Goal: Communication & Community: Answer question/provide support

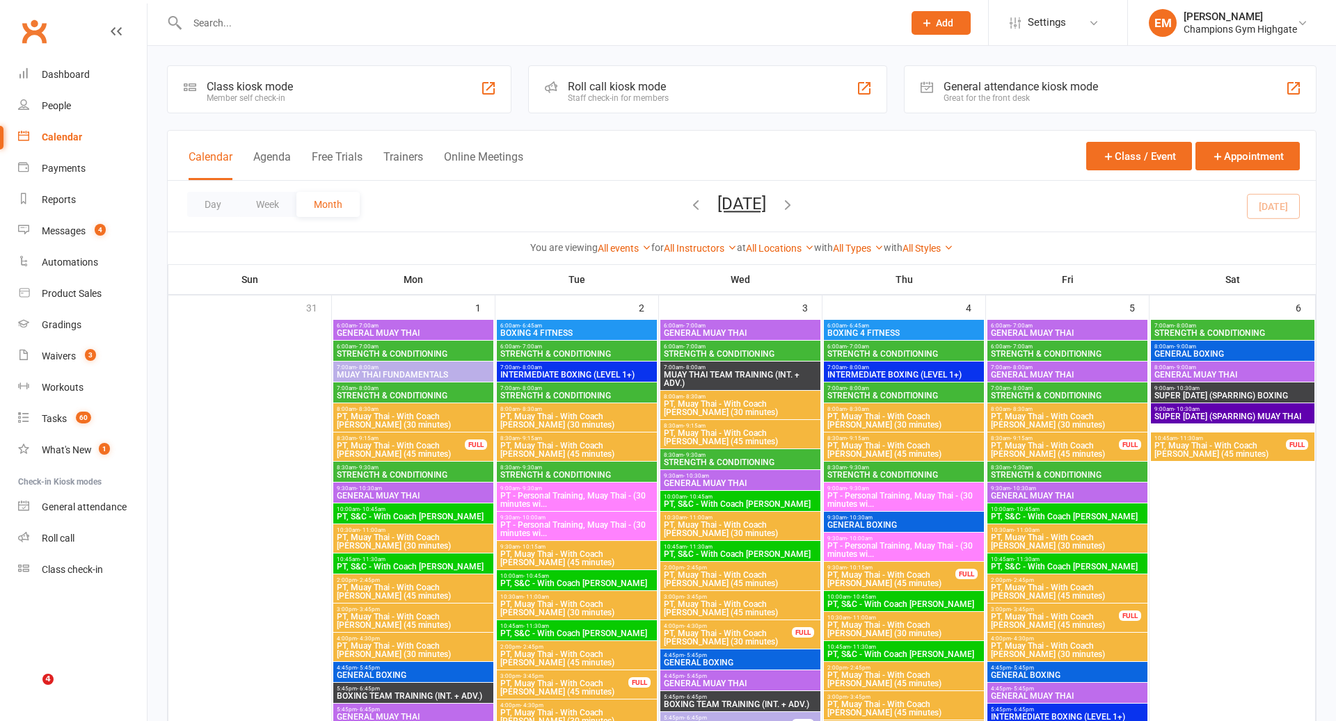
click at [490, 29] on input "text" at bounding box center [538, 22] width 710 height 19
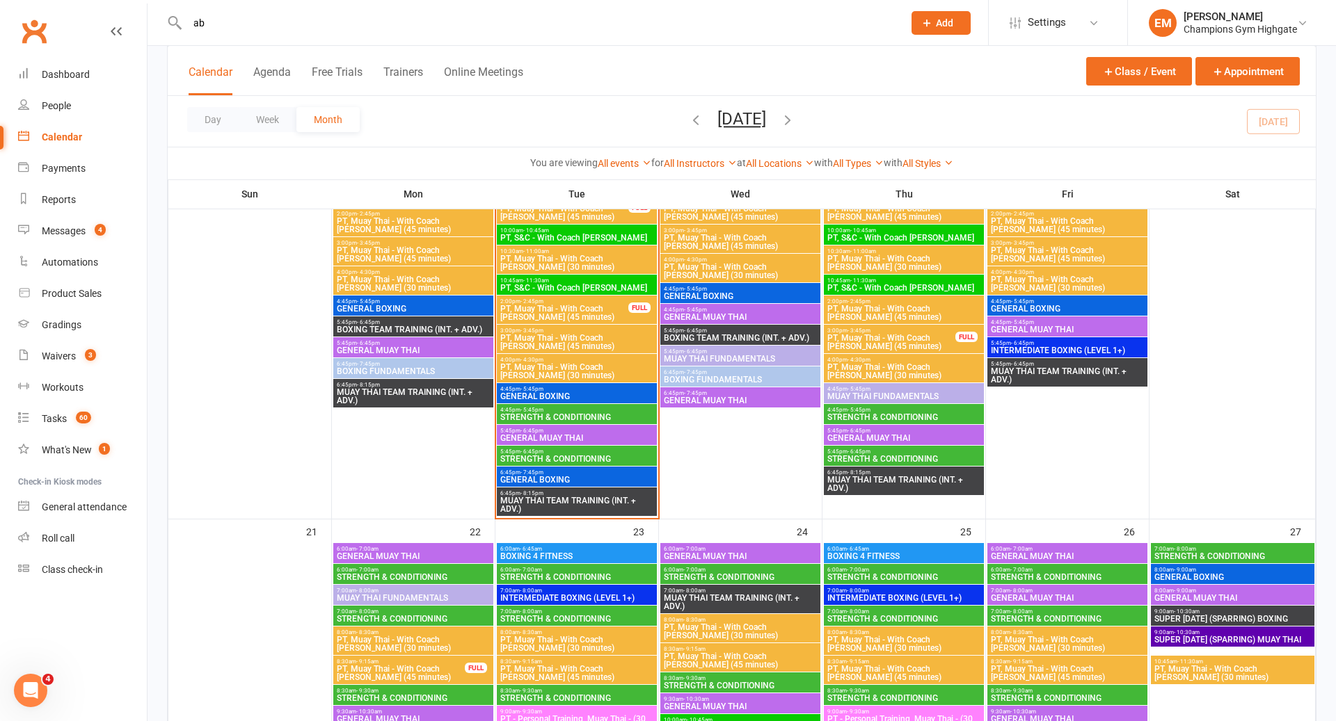
scroll to position [1545, 0]
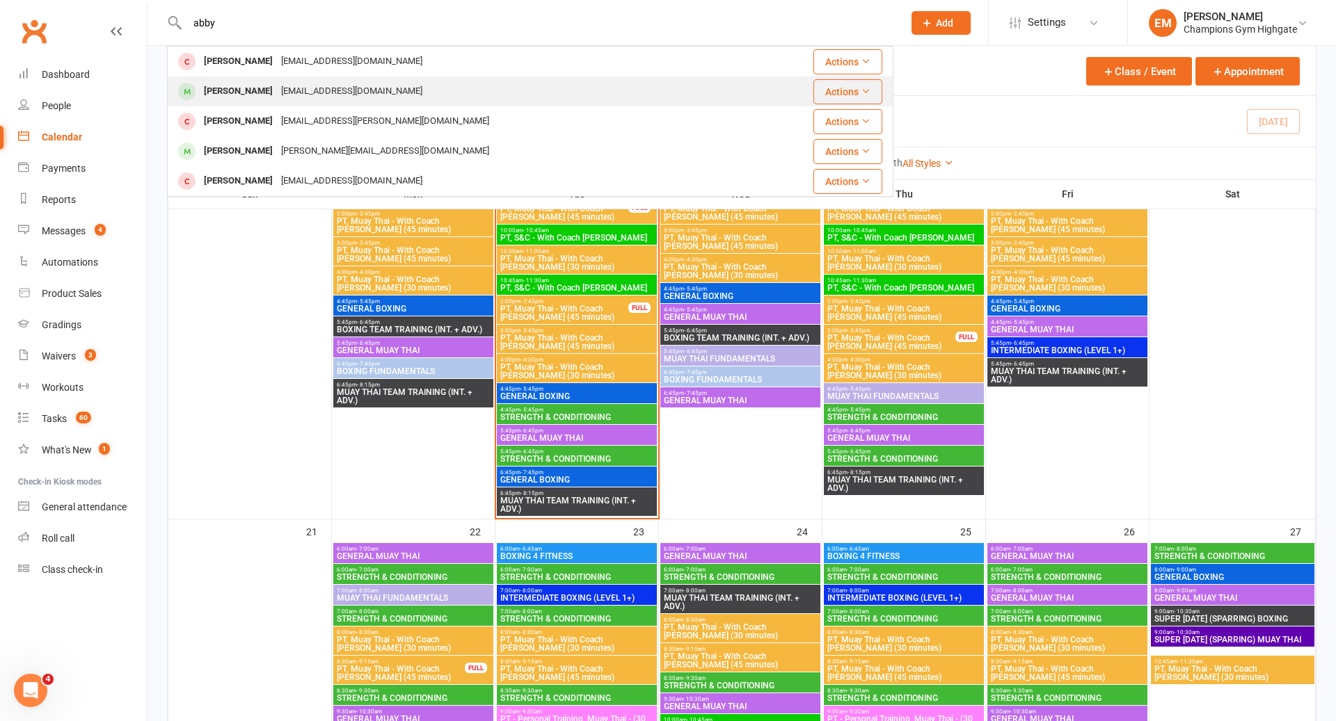
type input "abby"
click at [360, 93] on div "[EMAIL_ADDRESS][DOMAIN_NAME]" at bounding box center [352, 91] width 150 height 20
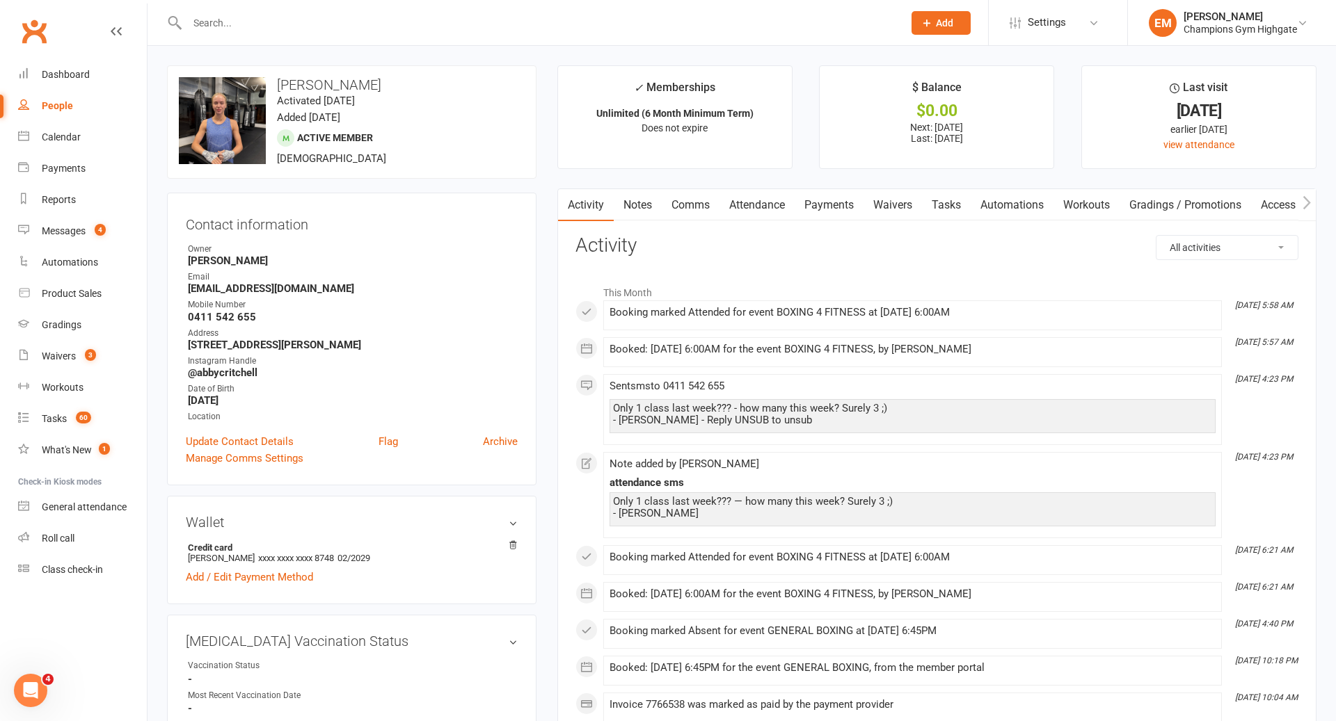
click at [763, 203] on link "Attendance" at bounding box center [756, 205] width 75 height 32
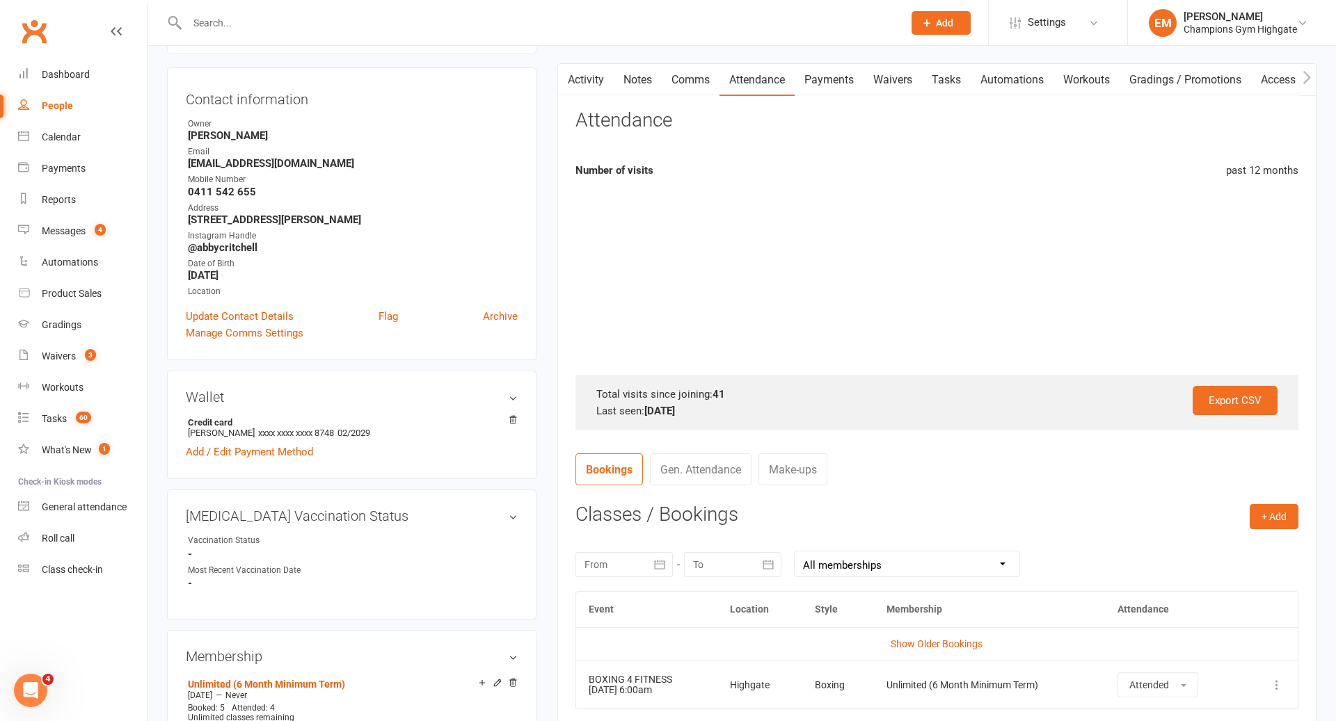
scroll to position [377, 0]
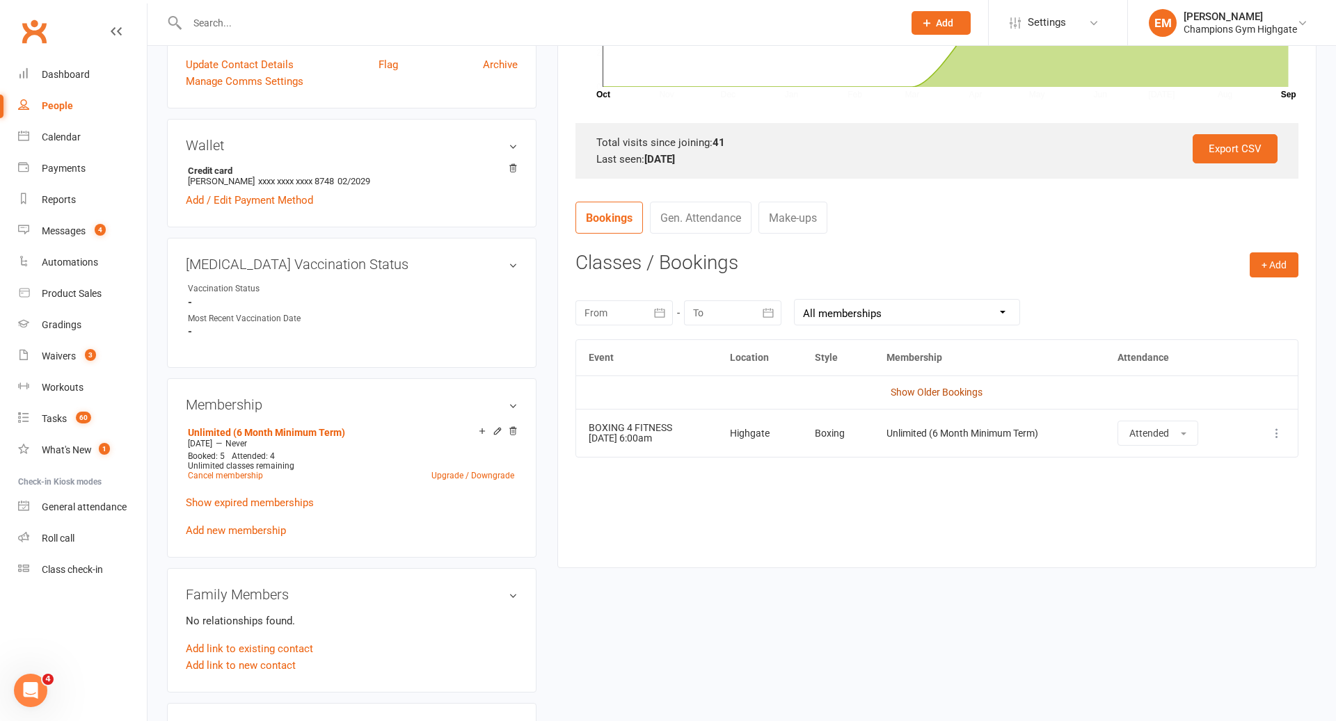
click at [922, 388] on link "Show Older Bookings" at bounding box center [936, 392] width 92 height 11
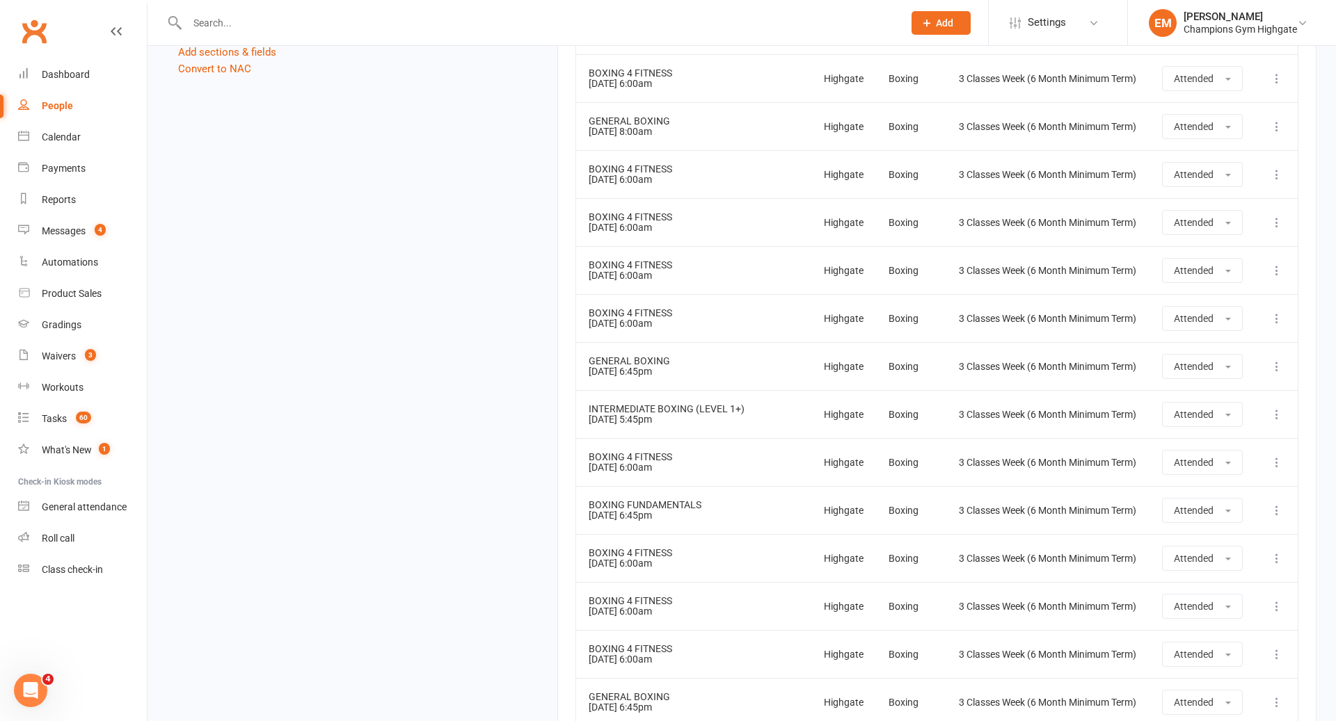
scroll to position [1512, 0]
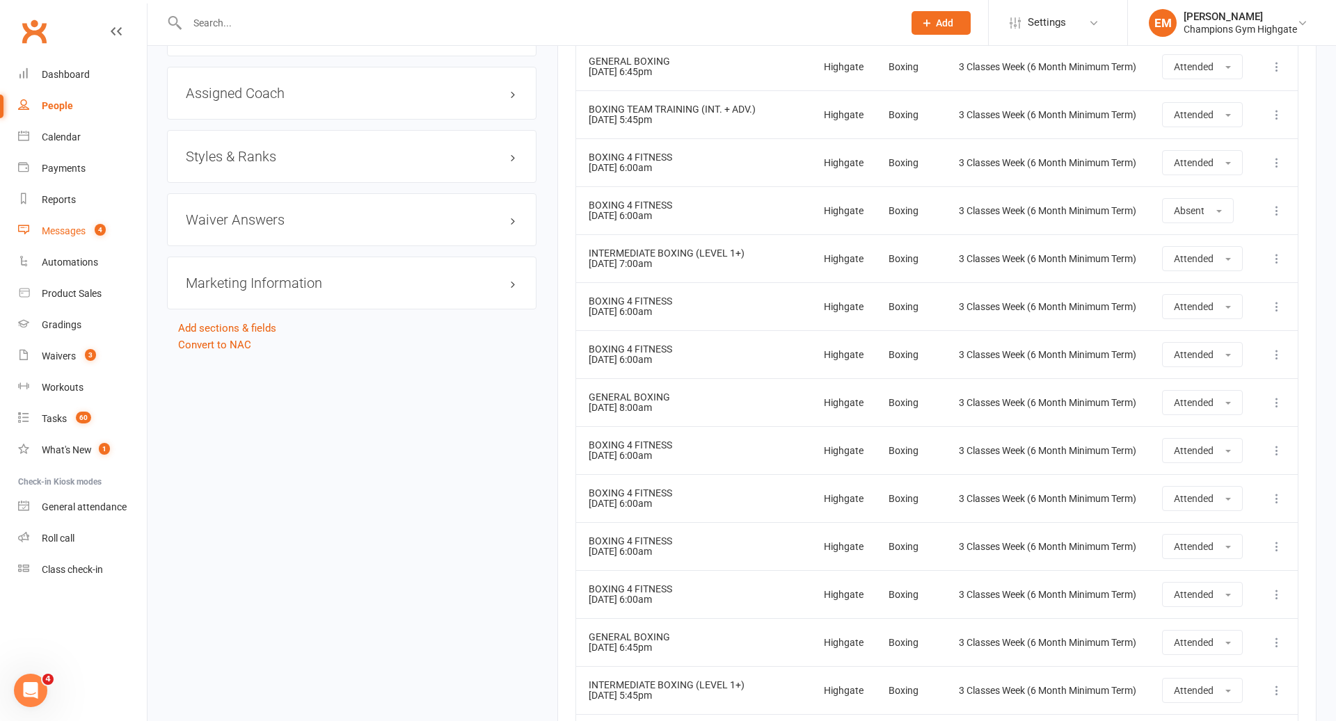
click at [71, 220] on link "Messages 4" at bounding box center [82, 231] width 129 height 31
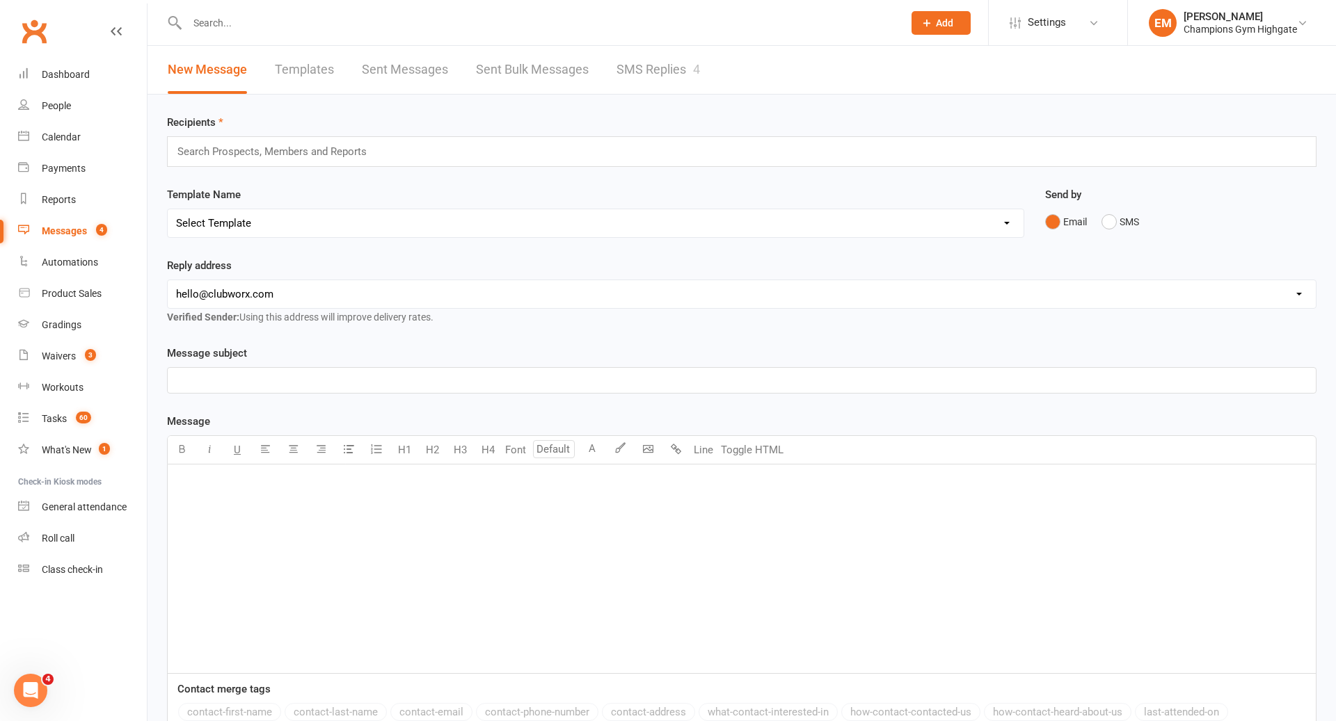
click at [650, 65] on link "SMS Replies 4" at bounding box center [657, 70] width 83 height 48
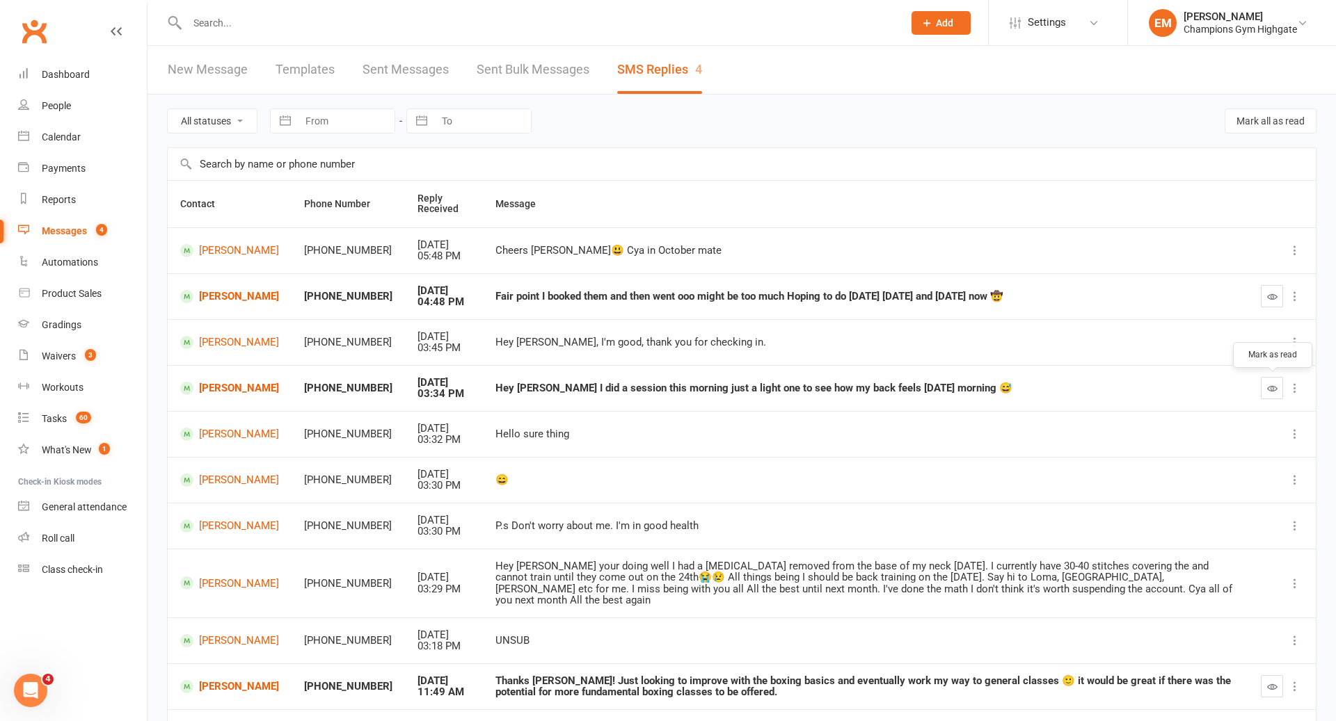
click at [1263, 384] on button "button" at bounding box center [1271, 388] width 22 height 22
click at [841, 48] on header "New Message Templates Sent Messages Sent Bulk Messages SMS Replies 4" at bounding box center [741, 70] width 1188 height 49
click at [228, 387] on link "[PERSON_NAME]" at bounding box center [229, 388] width 99 height 13
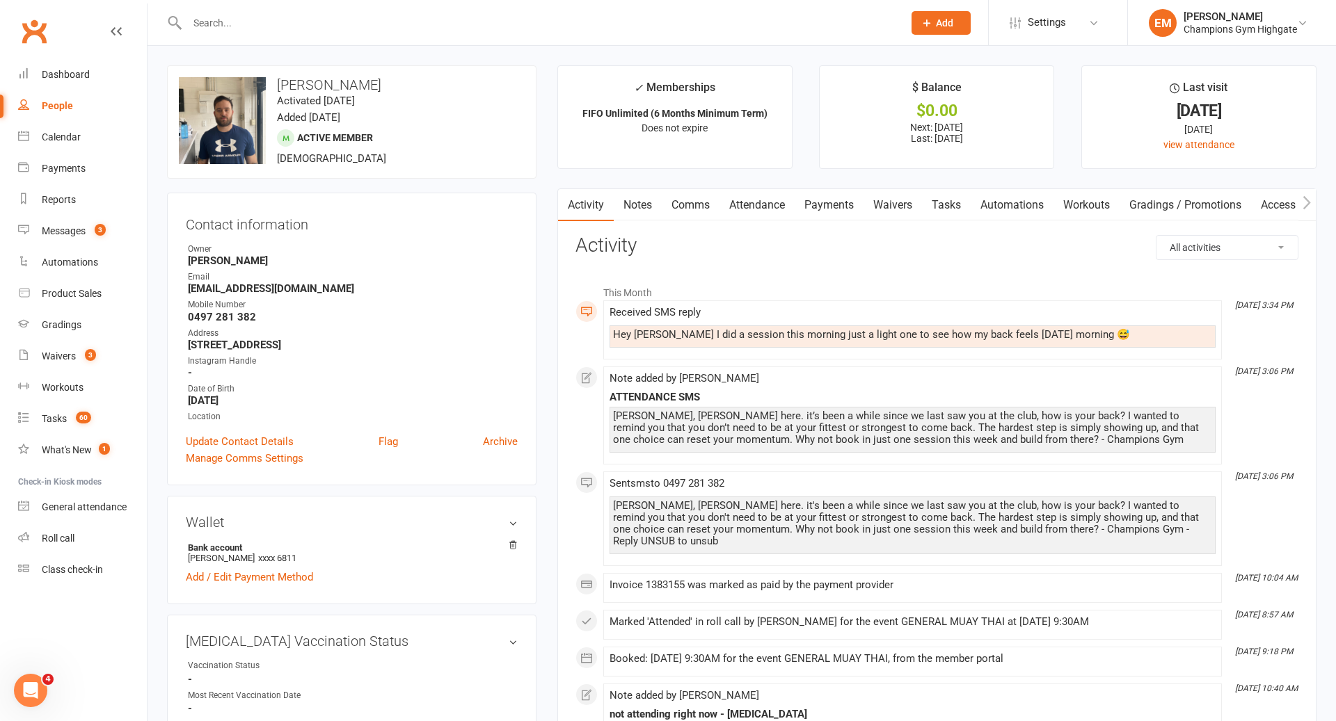
click at [686, 202] on link "Comms" at bounding box center [691, 205] width 58 height 32
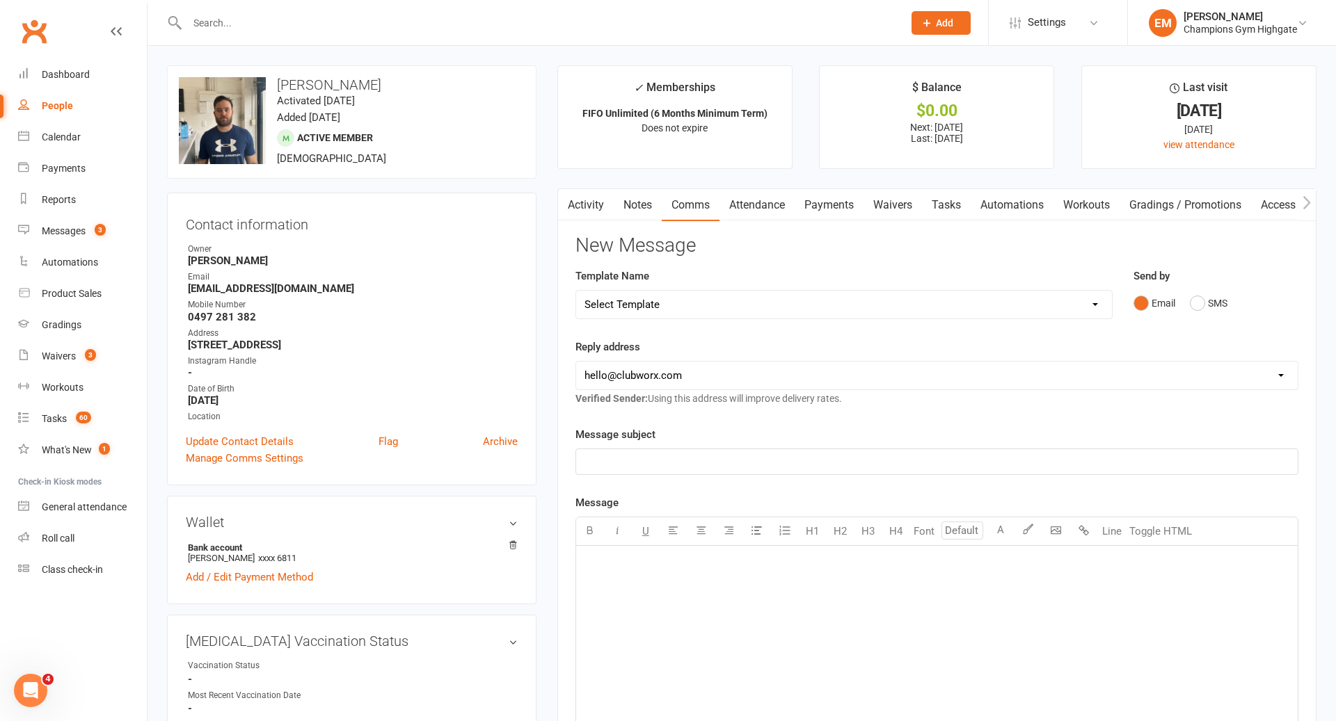
click at [1233, 312] on div "Email SMS" at bounding box center [1215, 303] width 165 height 26
click at [1218, 310] on button "SMS" at bounding box center [1208, 303] width 38 height 26
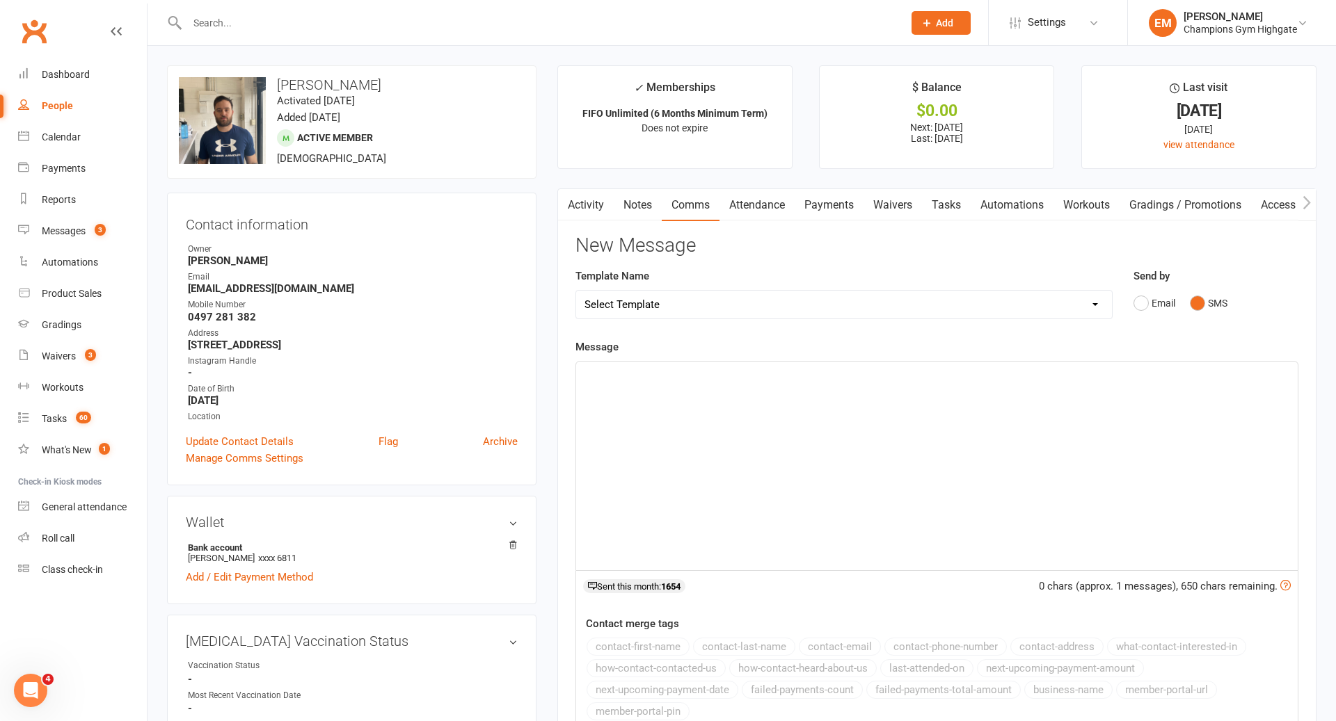
click at [1096, 440] on div "﻿" at bounding box center [936, 466] width 721 height 209
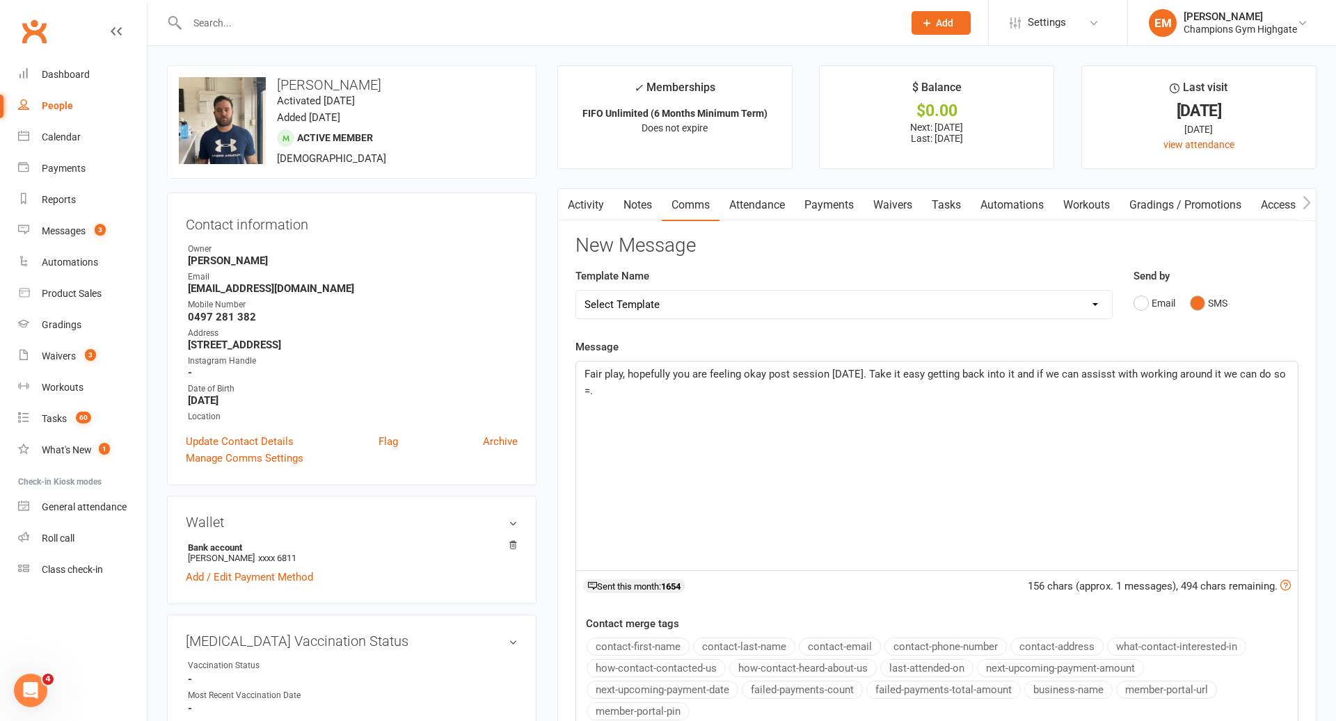
click at [1080, 376] on span "Fair play, hopefully you are feeling okay post session [DATE]. Take it easy get…" at bounding box center [936, 382] width 704 height 29
click at [1096, 376] on span "Fair play, hopefully you are feeling okay post session [DATE]. Take it easy get…" at bounding box center [936, 382] width 704 height 29
click at [1288, 394] on div "Fair play, hopefully you are feeling okay post session [DATE]. Take it easy get…" at bounding box center [936, 466] width 721 height 209
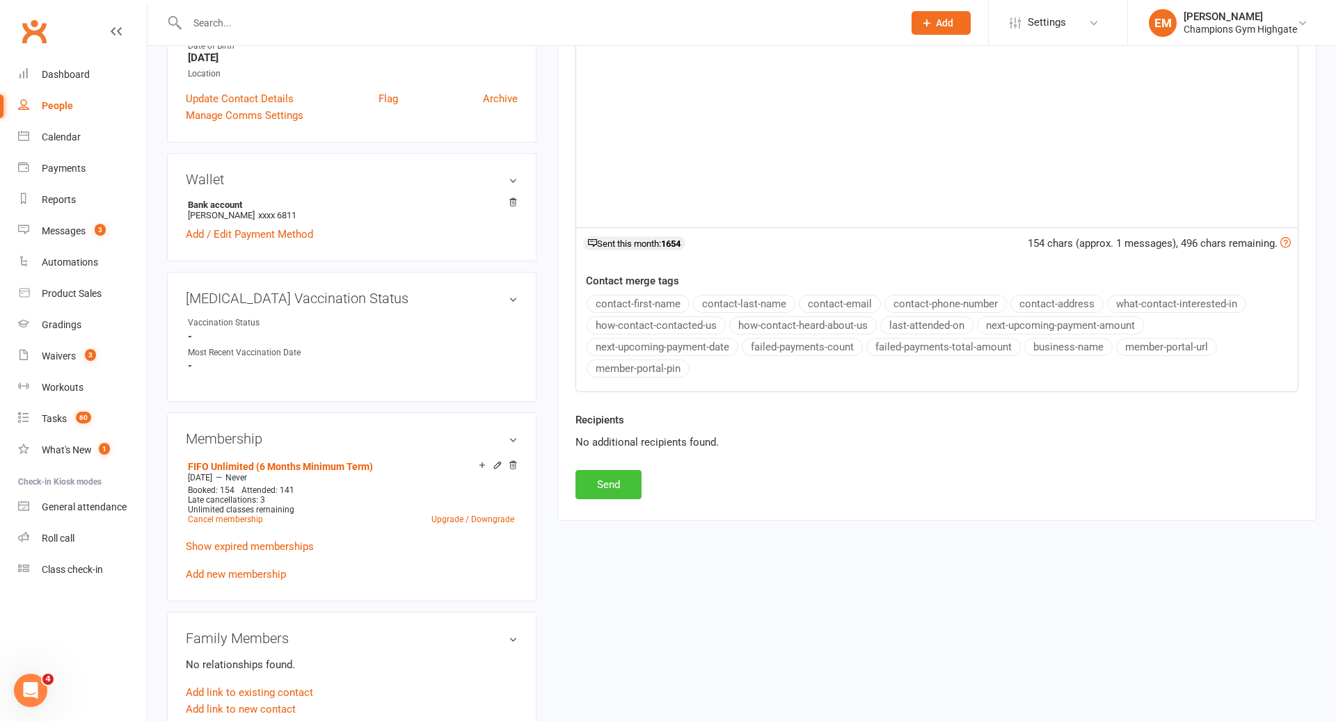
click at [600, 479] on button "Send" at bounding box center [608, 484] width 66 height 29
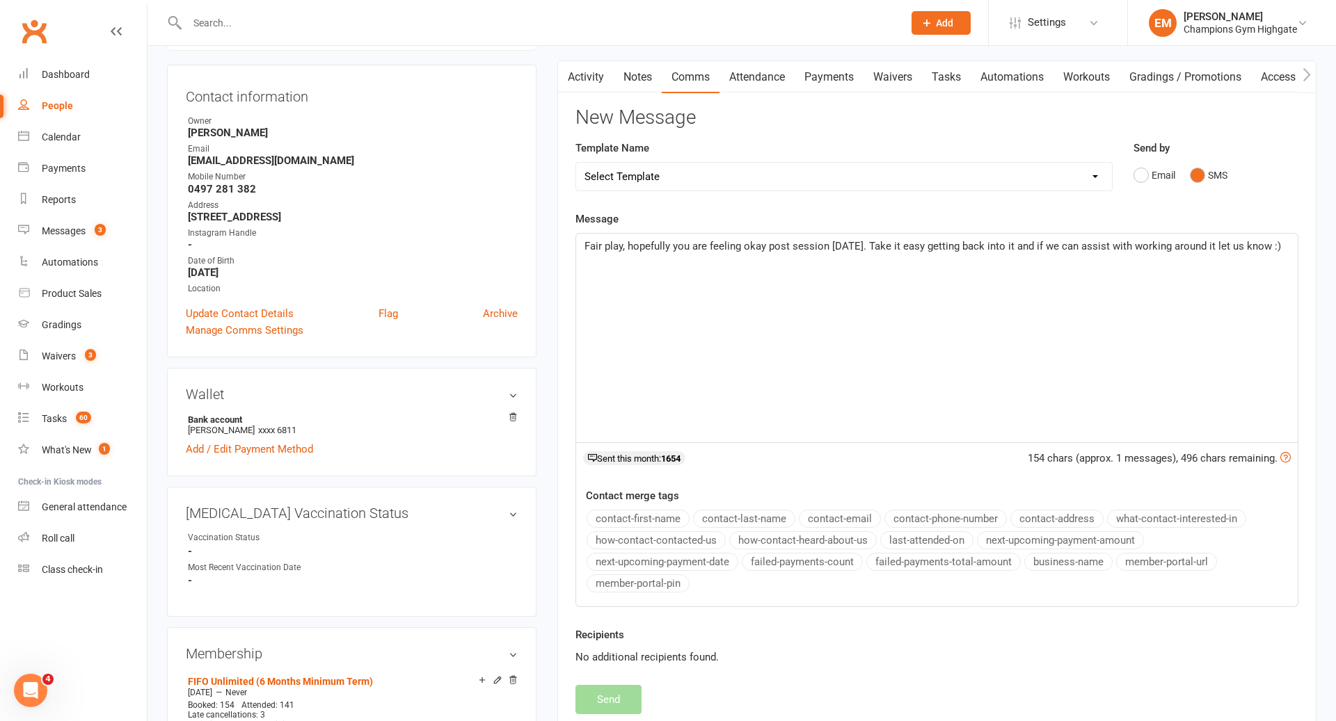
scroll to position [0, 0]
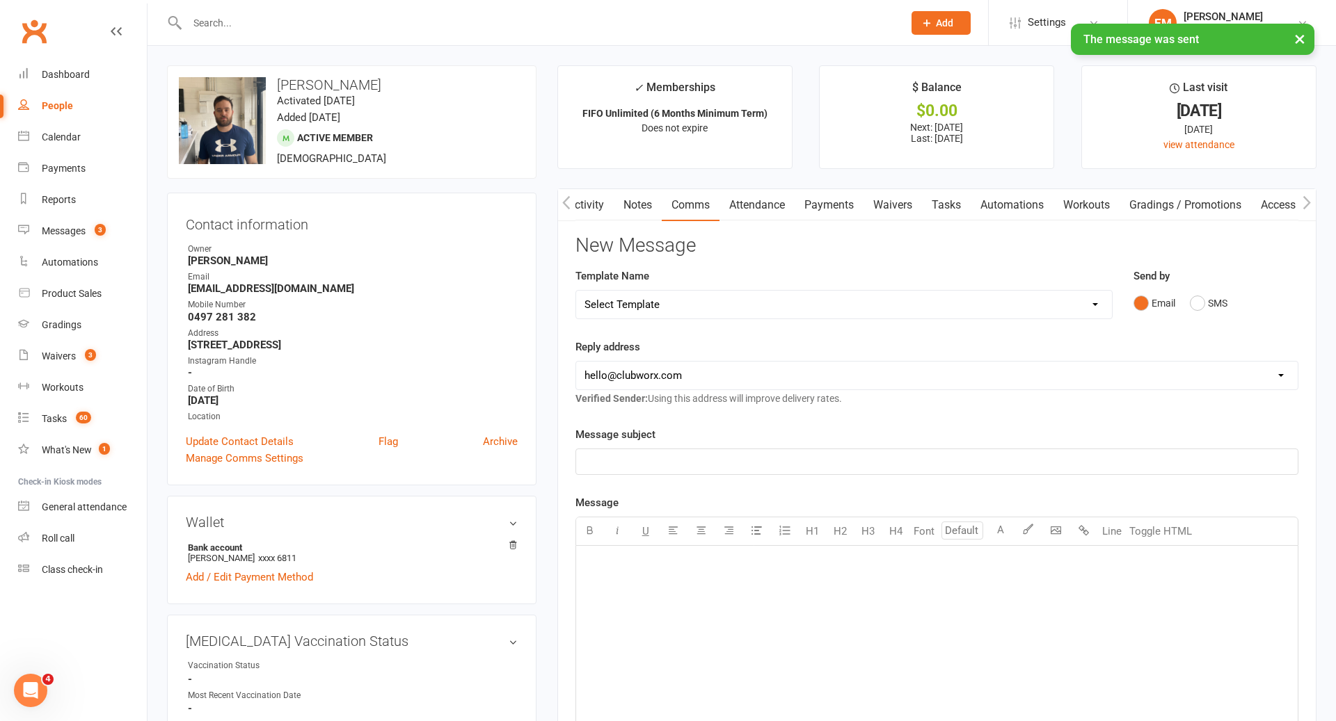
click at [596, 212] on link "Activity" at bounding box center [586, 205] width 56 height 32
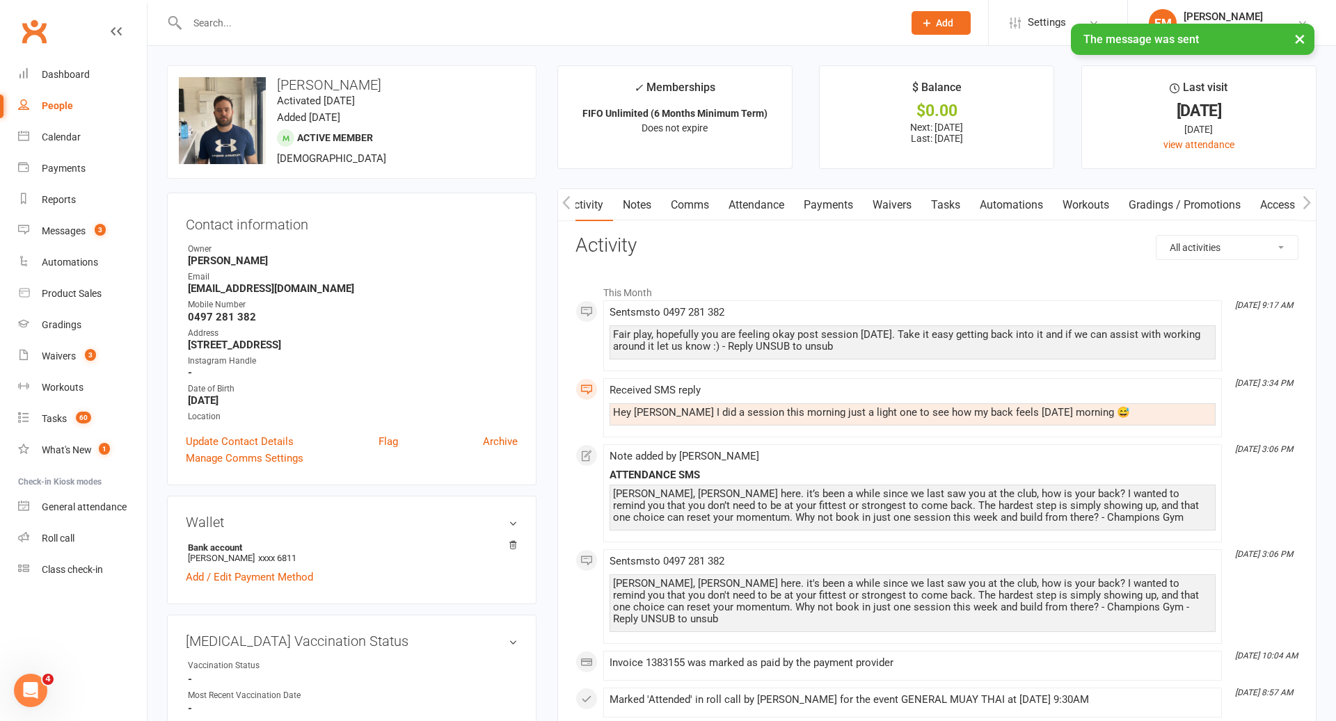
click at [856, 348] on div "Fair play, hopefully you are feeling okay post session [DATE]. Take it easy get…" at bounding box center [912, 341] width 599 height 24
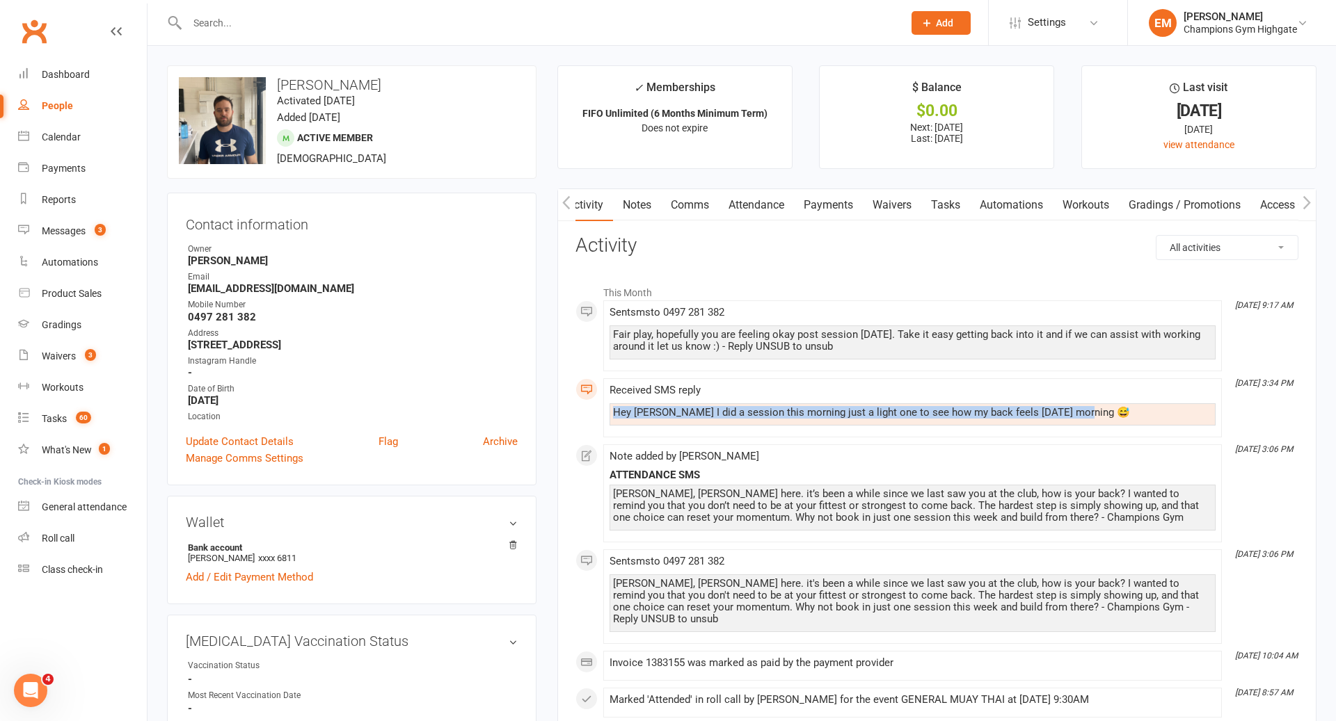
drag, startPoint x: 1111, startPoint y: 412, endPoint x: 566, endPoint y: 400, distance: 545.5
copy div "Hey [PERSON_NAME] I did a session this morning just a light one to see how my b…"
click at [656, 200] on link "Notes" at bounding box center [636, 205] width 48 height 32
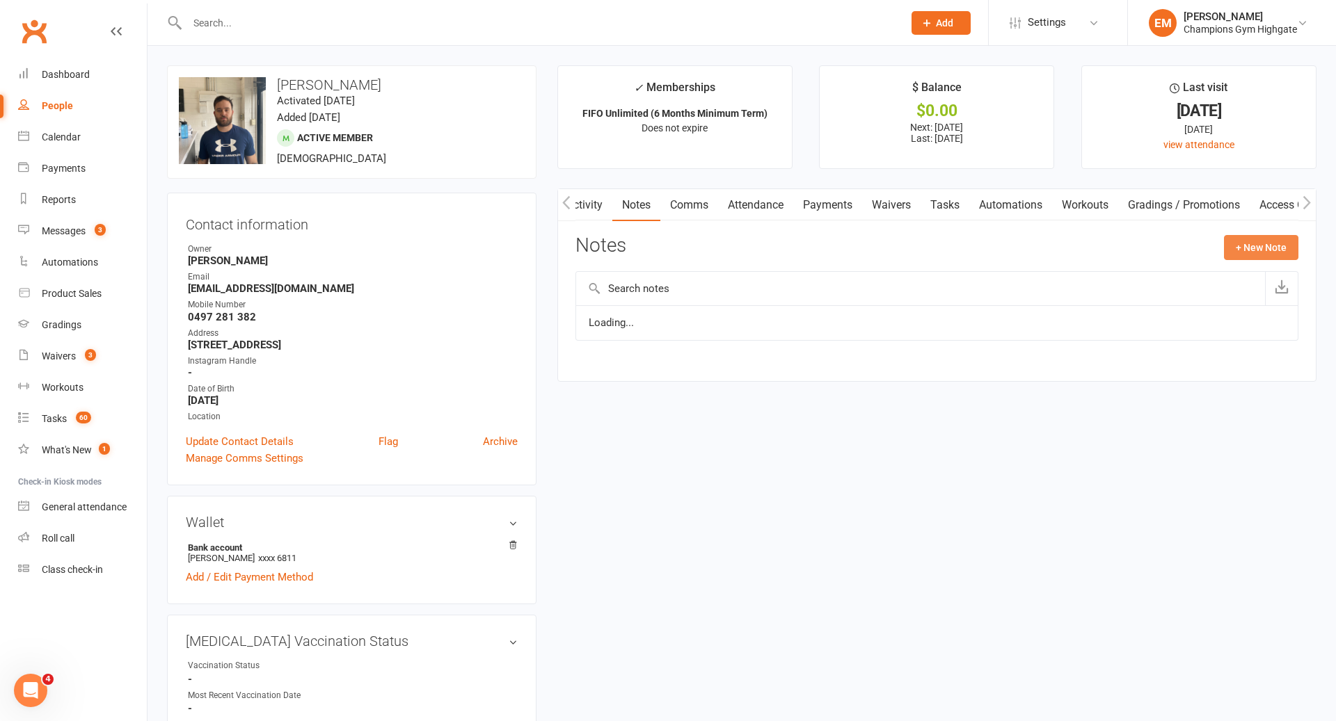
click at [1245, 252] on button "+ New Note" at bounding box center [1261, 247] width 74 height 25
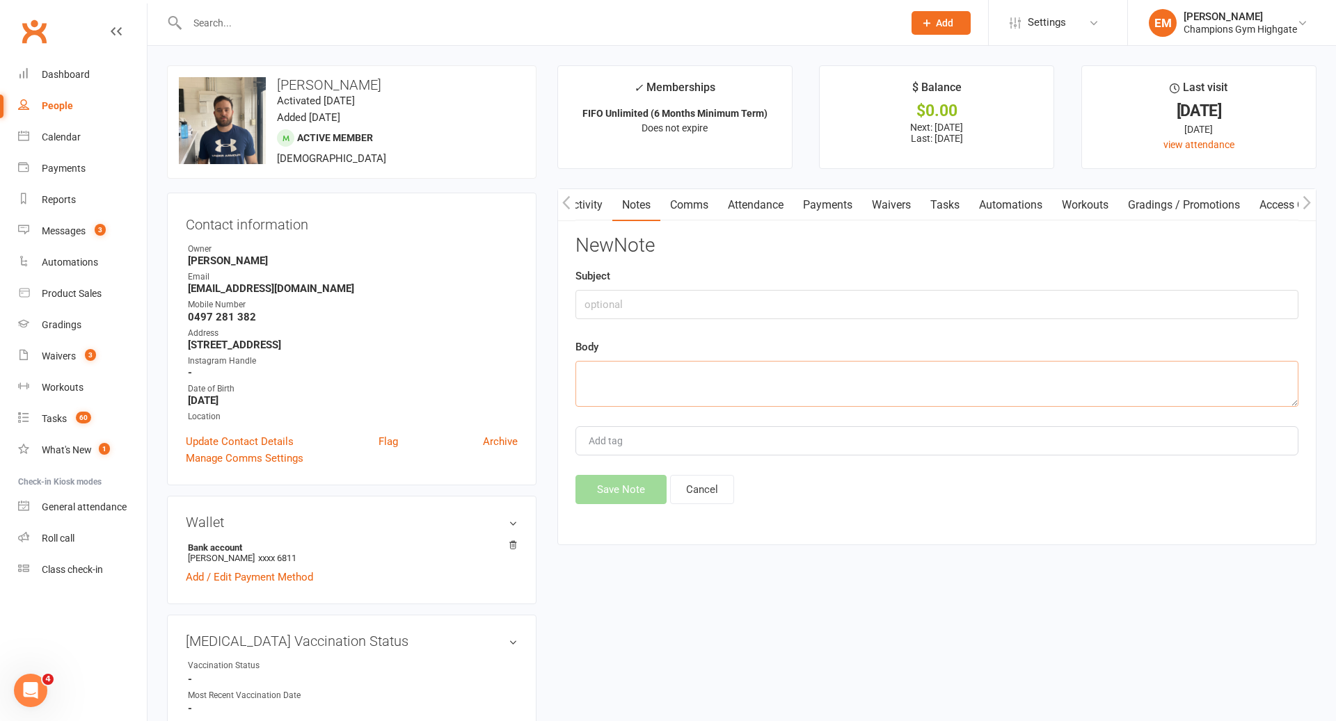
click at [827, 400] on textarea at bounding box center [936, 384] width 723 height 46
paste textarea "Hey [PERSON_NAME] I did a session this morning just a light one to see how my b…"
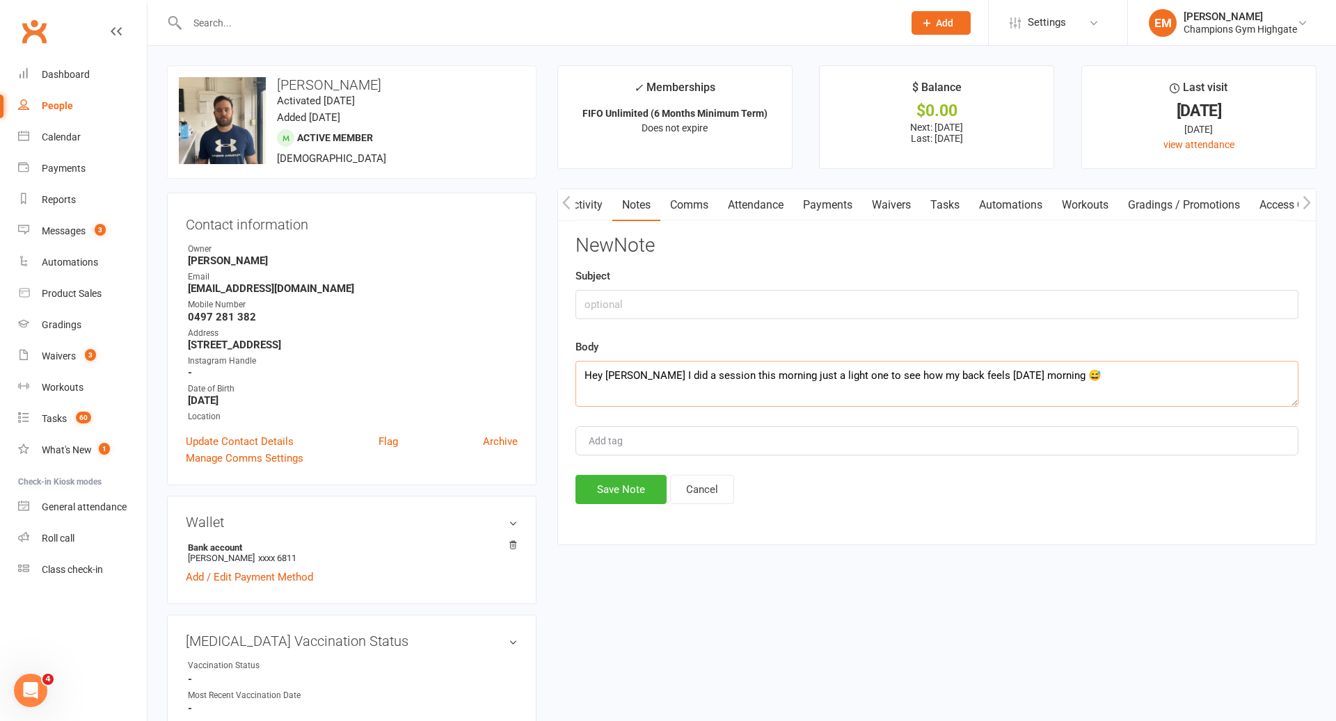
type textarea "Hey [PERSON_NAME] I did a session this morning just a light one to see how my b…"
click at [739, 287] on div "Subject" at bounding box center [936, 293] width 723 height 51
click at [704, 304] on input "text" at bounding box center [936, 304] width 723 height 29
type input "RESPONSE"
click at [629, 465] on div "New Note Subject RESPONSE Body Hey [PERSON_NAME] I did a session this morning j…" at bounding box center [936, 369] width 723 height 269
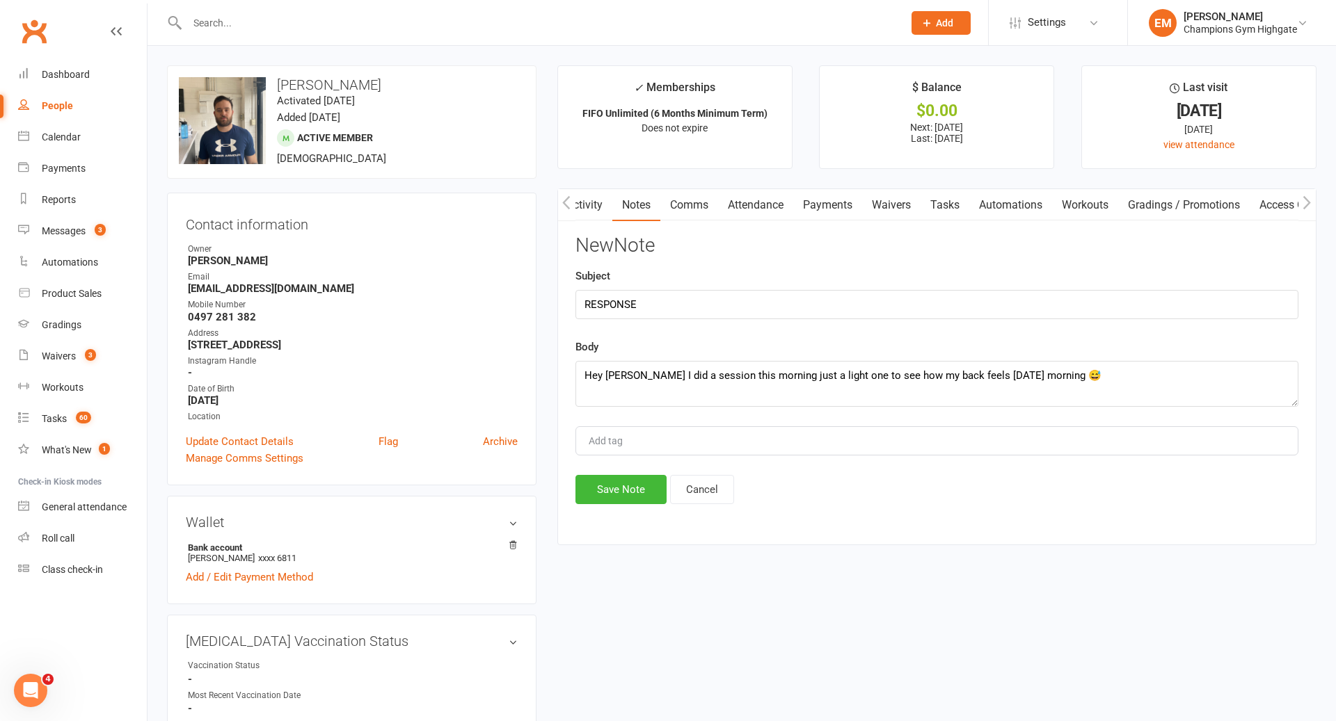
click at [627, 472] on div "New Note Subject RESPONSE Body Hey [PERSON_NAME] I did a session this morning j…" at bounding box center [936, 369] width 723 height 269
click at [621, 485] on button "Save Note" at bounding box center [620, 489] width 91 height 29
click at [596, 204] on link "Activity" at bounding box center [584, 205] width 56 height 32
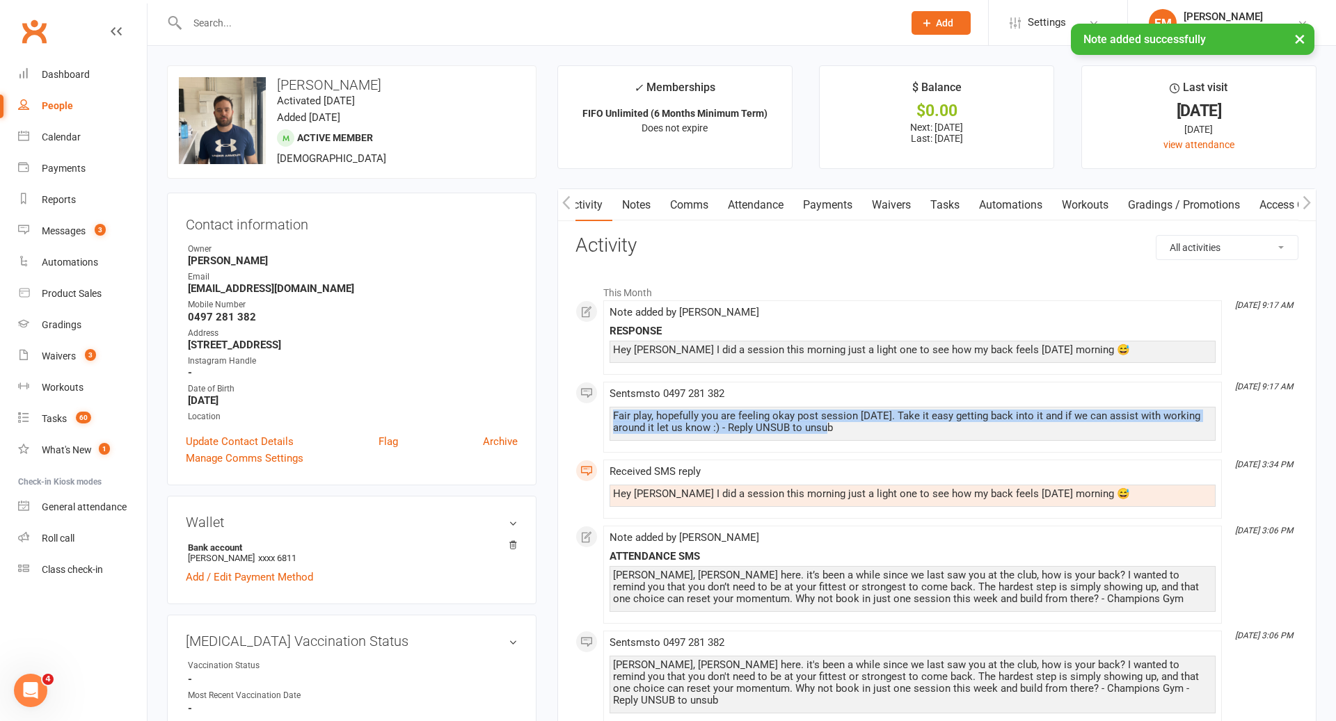
drag, startPoint x: 860, startPoint y: 428, endPoint x: 611, endPoint y: 415, distance: 249.4
click at [611, 415] on div "Fair play, hopefully you are feeling okay post session [DATE]. Take it easy get…" at bounding box center [912, 424] width 606 height 34
copy div "Fair play, hopefully you are feeling okay post session [DATE]. Take it easy get…"
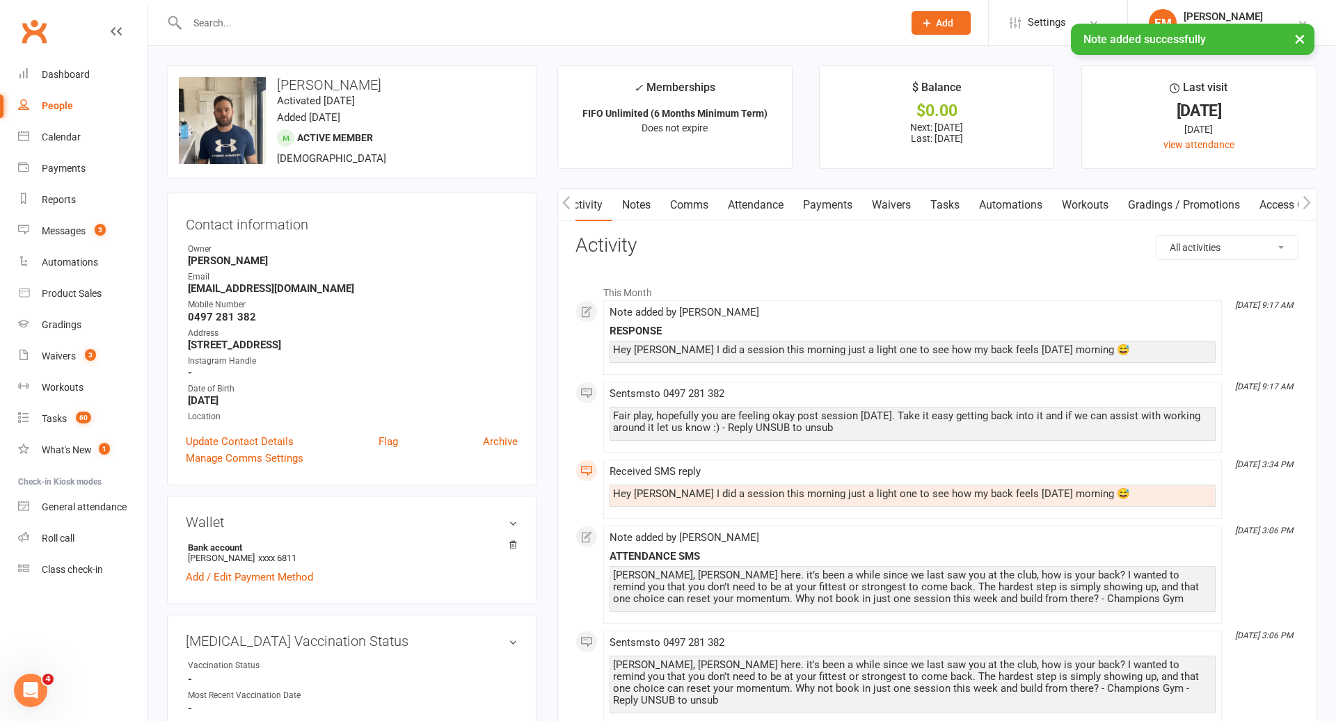
click at [643, 203] on link "Notes" at bounding box center [636, 205] width 48 height 32
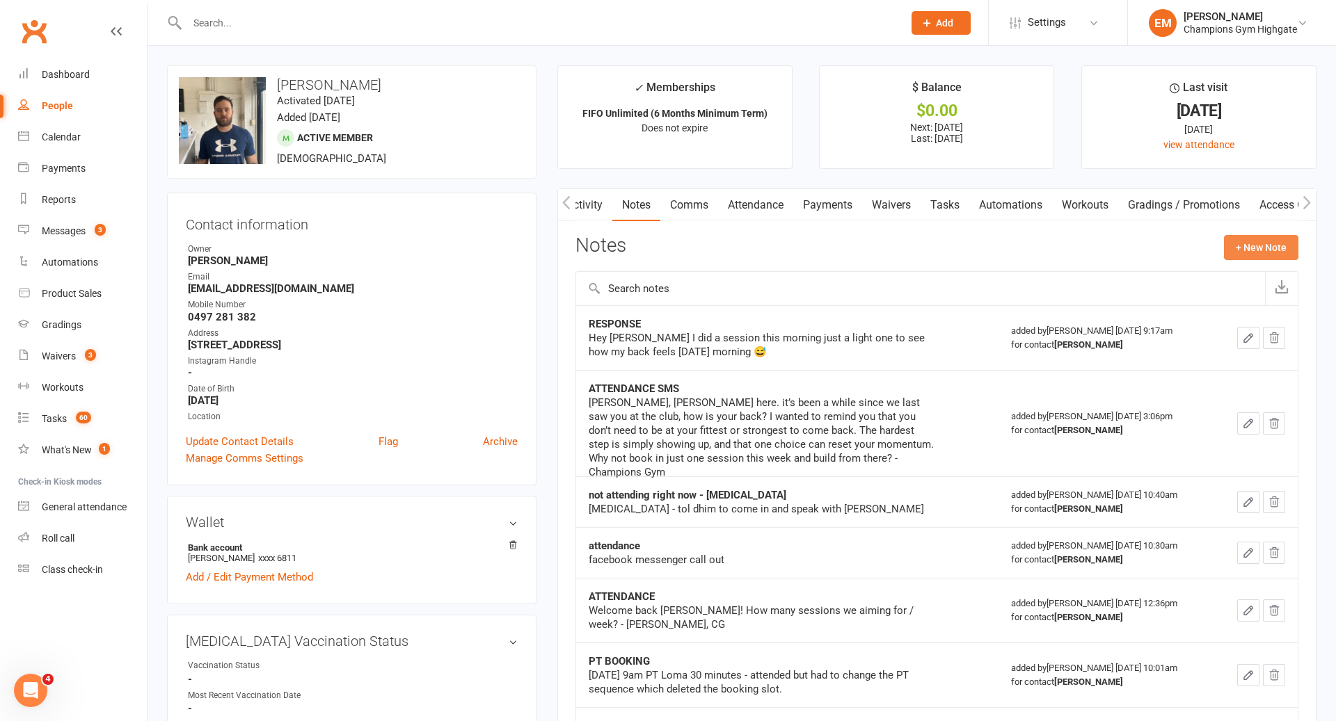
click at [1274, 236] on button "+ New Note" at bounding box center [1261, 247] width 74 height 25
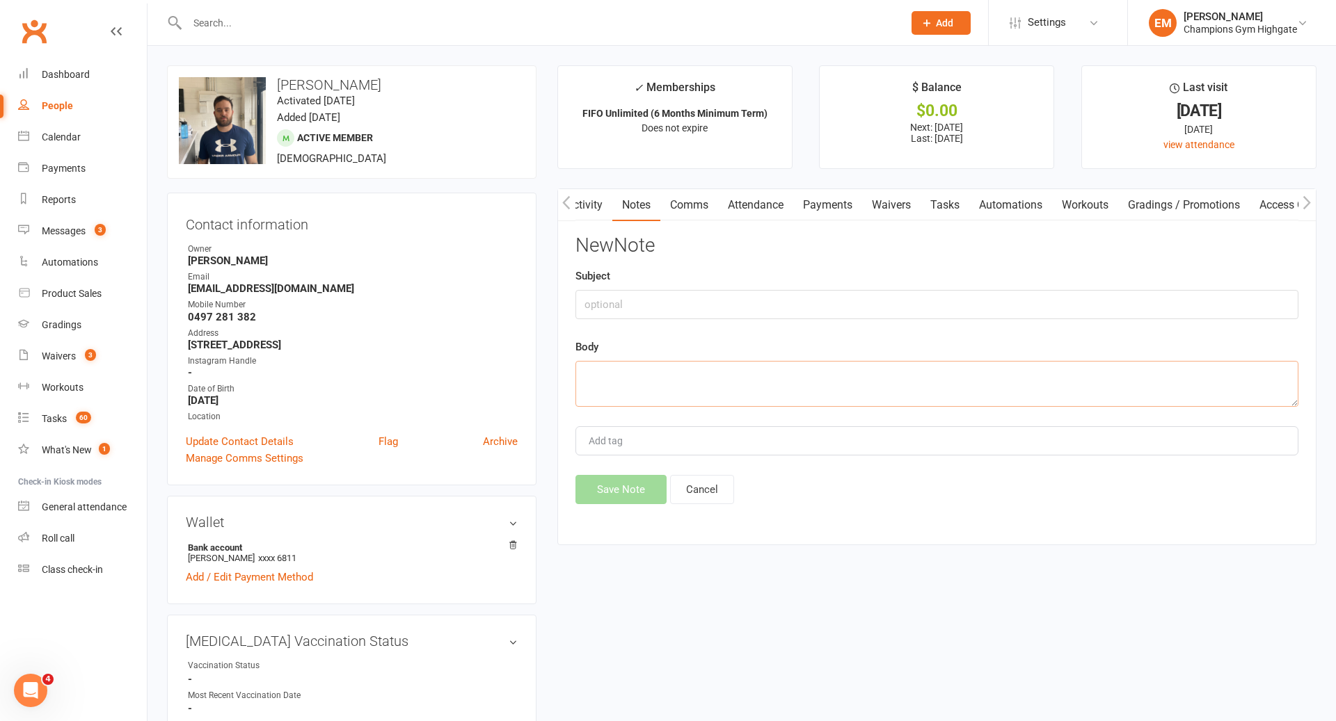
click at [866, 396] on textarea at bounding box center [936, 384] width 723 height 46
paste textarea "Fair play, hopefully you are feeling okay post session [DATE]. Take it easy get…"
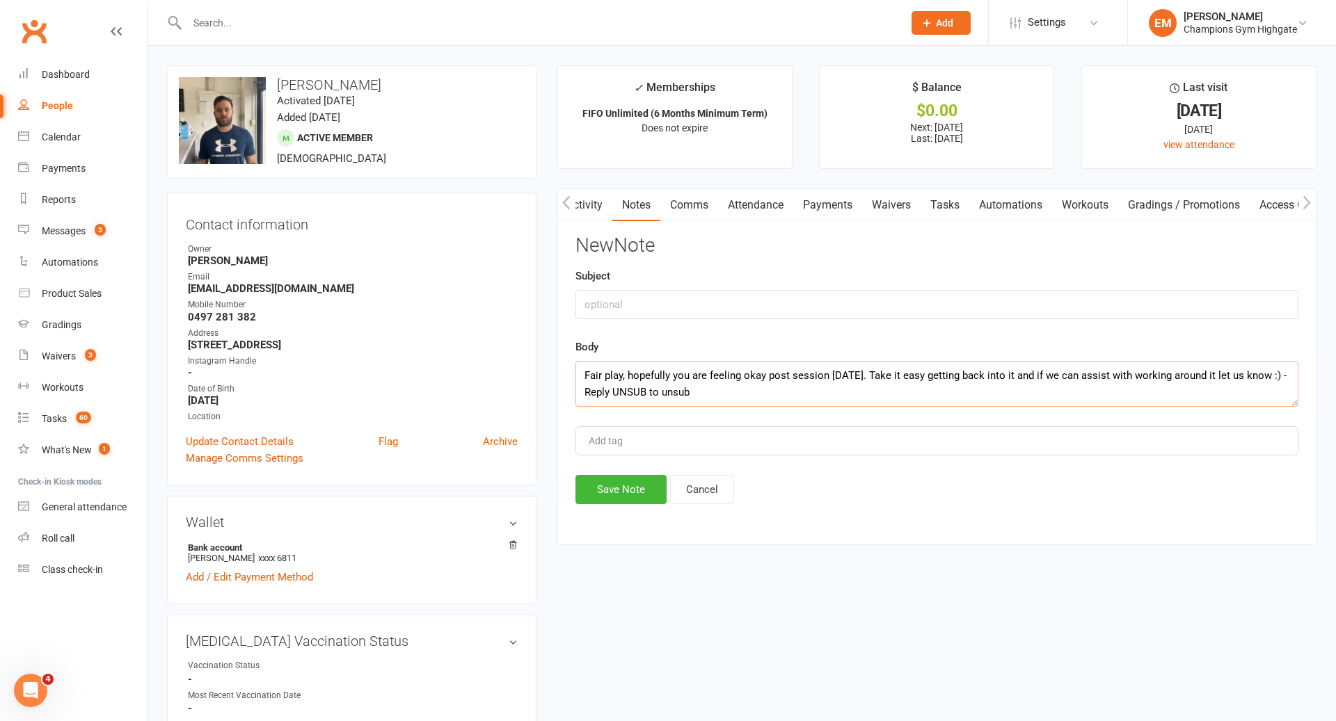
type textarea "Fair play, hopefully you are feeling okay post session [DATE]. Take it easy get…"
click at [746, 298] on input "text" at bounding box center [936, 304] width 723 height 29
type input "s"
type input "SMS"
click at [599, 493] on button "Save Note" at bounding box center [620, 489] width 91 height 29
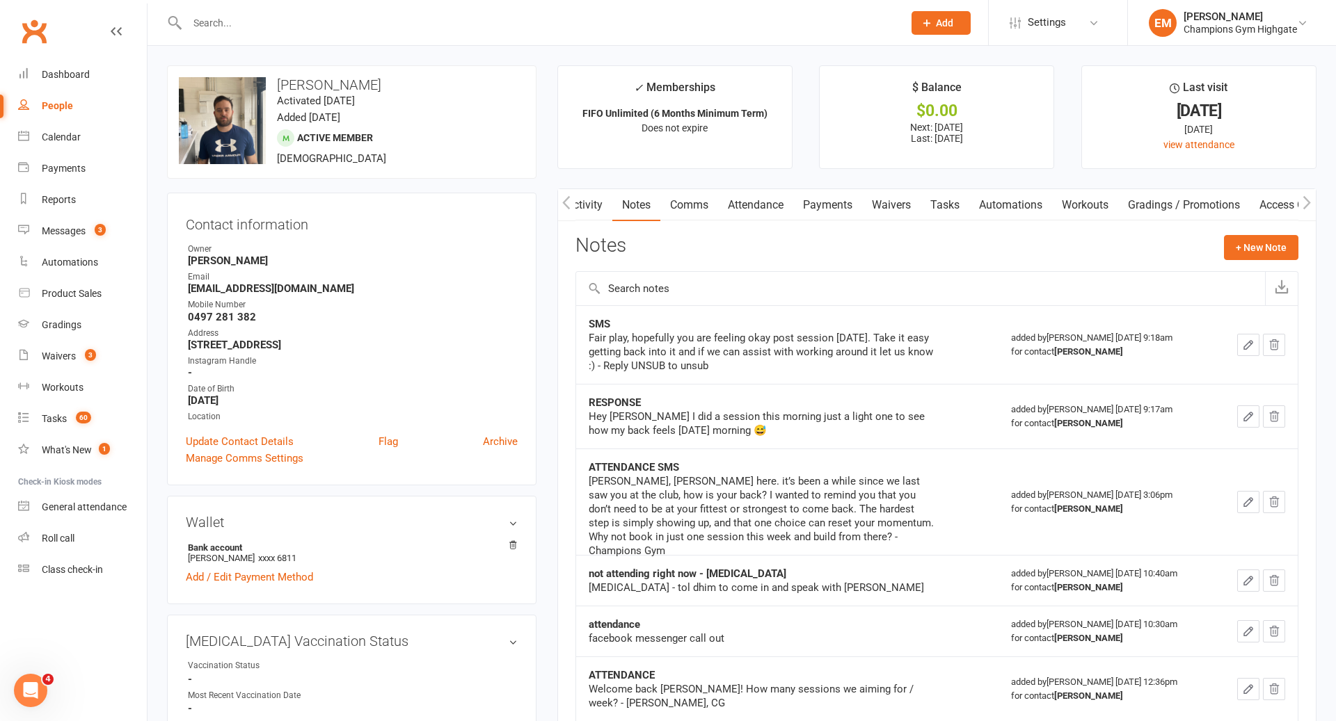
click at [492, 19] on input "text" at bounding box center [538, 22] width 710 height 19
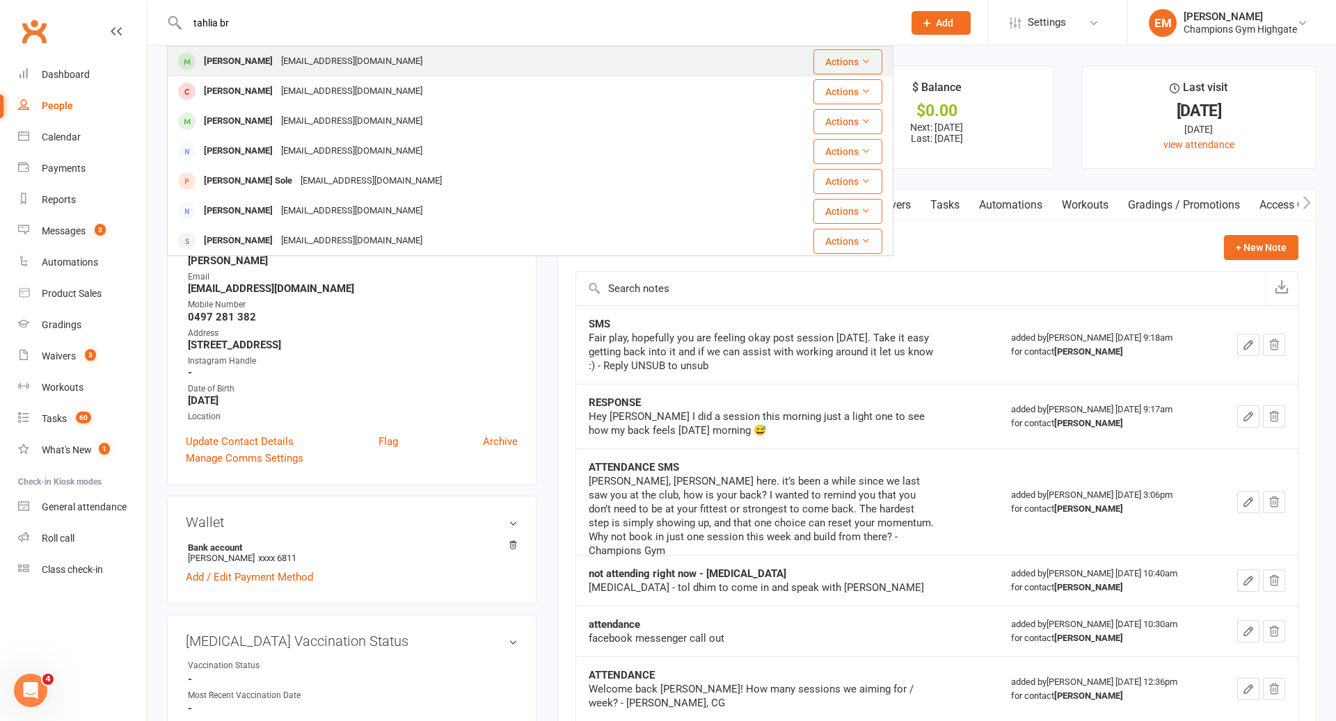
type input "tahlia br"
click at [396, 67] on div "[PERSON_NAME] [EMAIL_ADDRESS][DOMAIN_NAME]" at bounding box center [459, 61] width 583 height 29
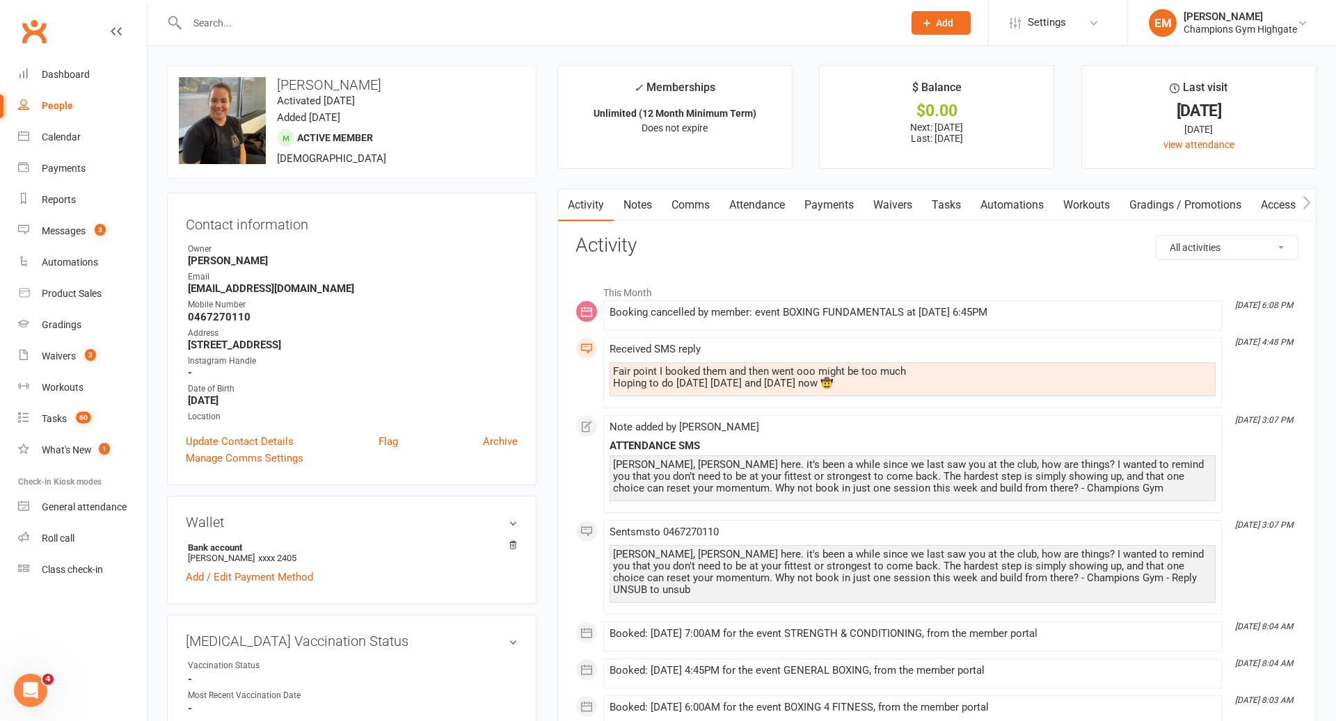
click at [687, 189] on link "Comms" at bounding box center [691, 205] width 58 height 32
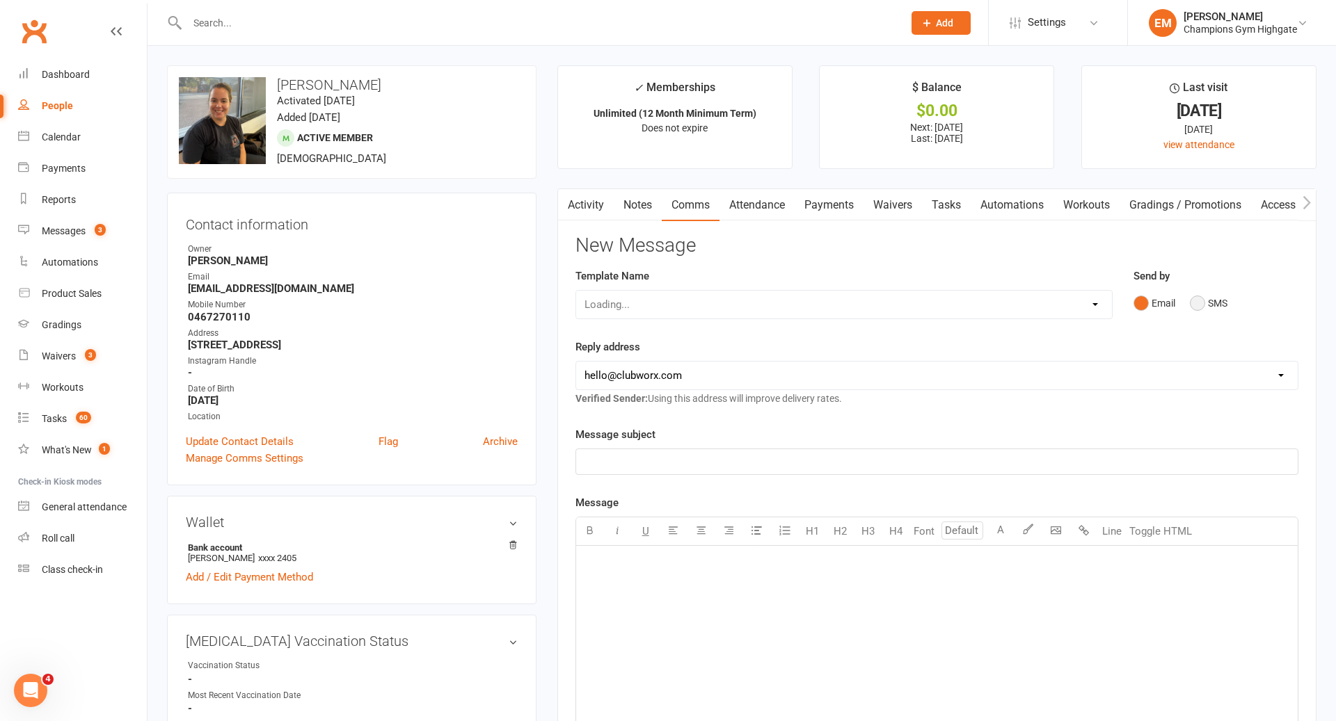
click at [1201, 299] on button "SMS" at bounding box center [1208, 303] width 38 height 26
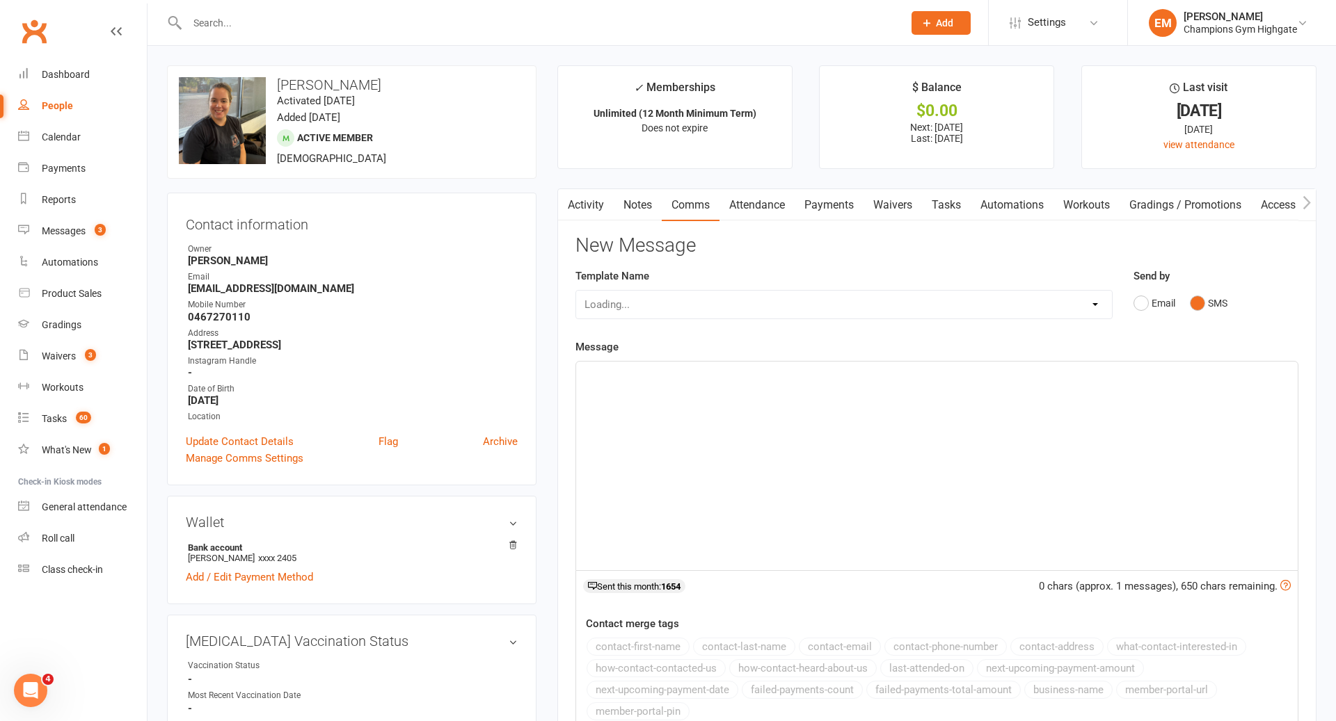
click at [1025, 483] on div "﻿" at bounding box center [936, 466] width 721 height 209
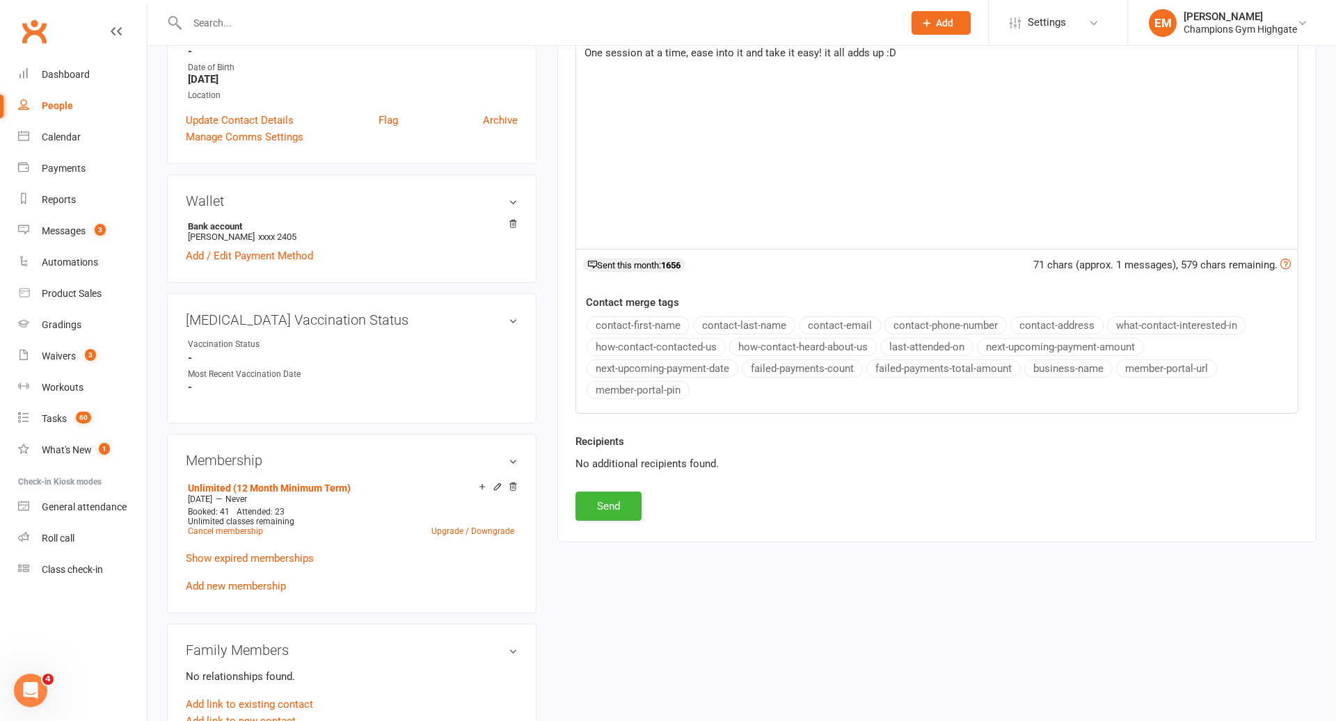
scroll to position [440, 0]
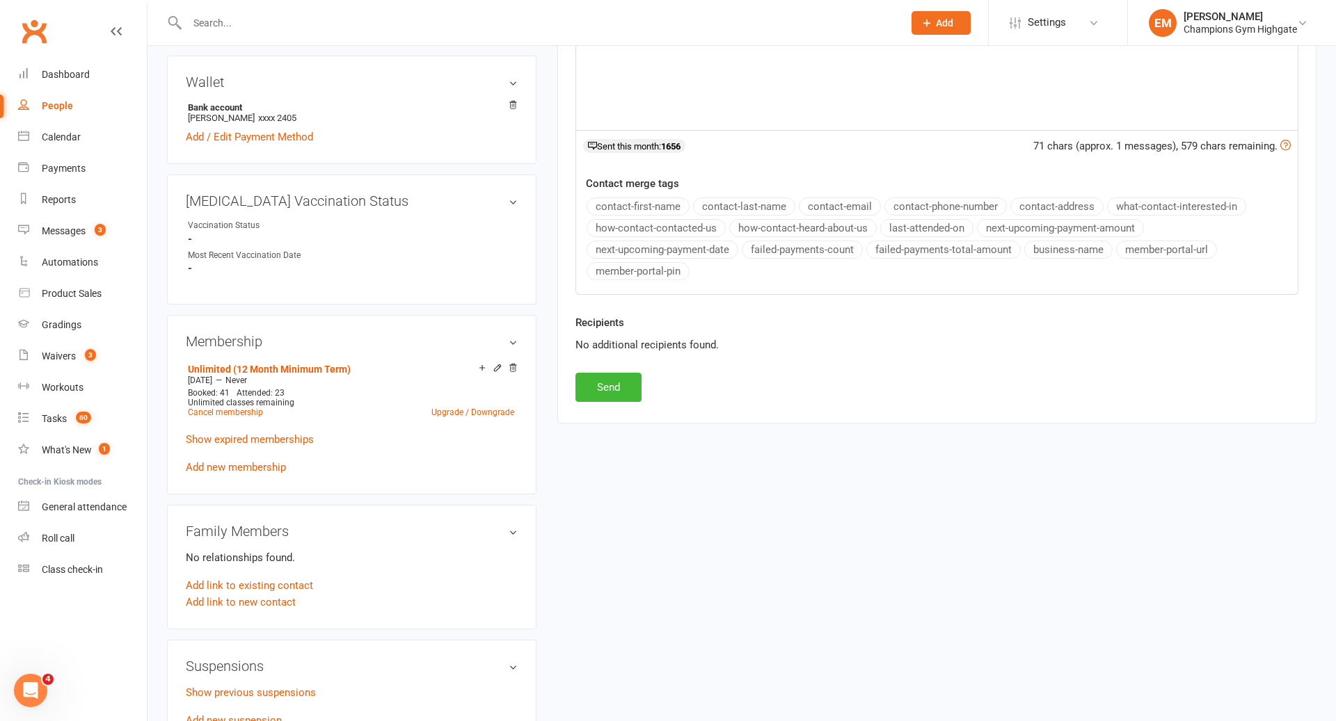
click at [611, 403] on div "Activity Notes Comms Attendance Payments Waivers Tasks Automations Workouts Gra…" at bounding box center [936, 85] width 759 height 675
click at [616, 378] on button "Send" at bounding box center [608, 387] width 66 height 29
